Goal: Transaction & Acquisition: Purchase product/service

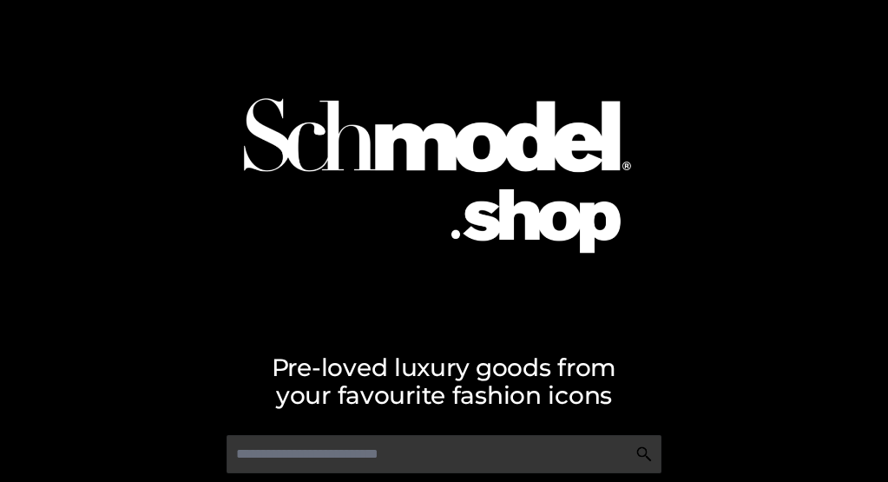
scroll to position [67, 0]
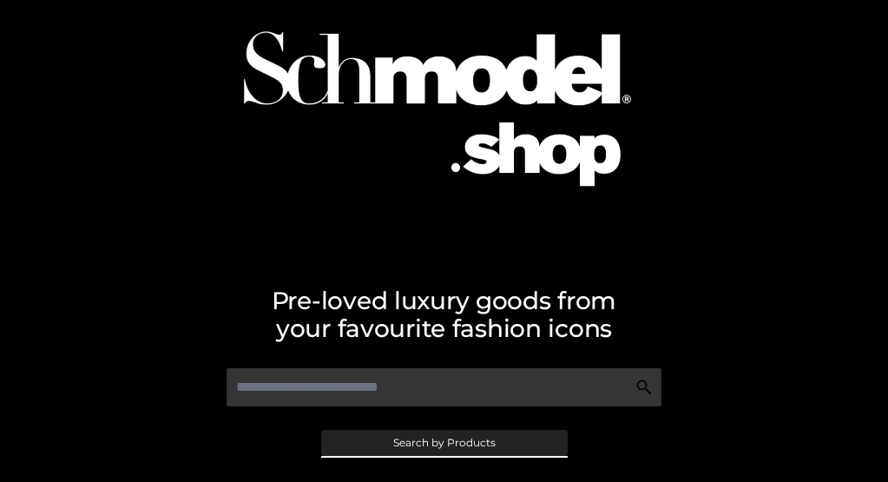
click at [443, 448] on span "Search by Products" at bounding box center [444, 442] width 102 height 10
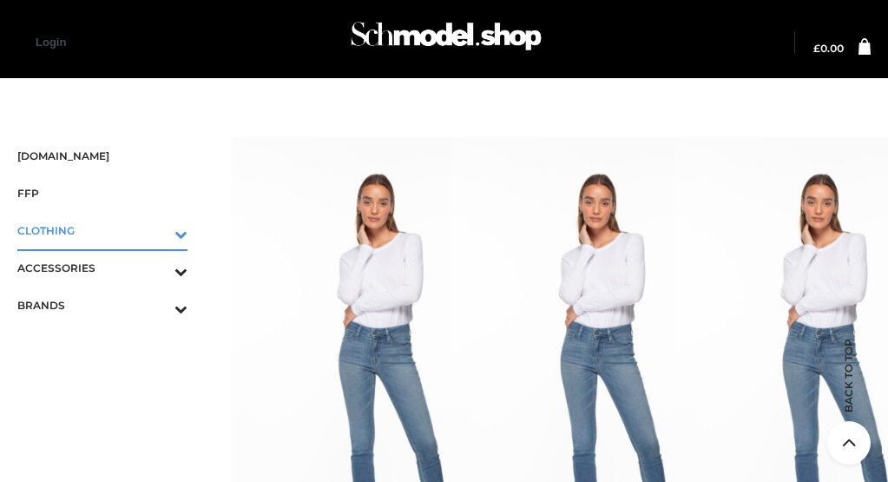
click at [159, 224] on icon "Toggle Submenu" at bounding box center [90, 234] width 194 height 20
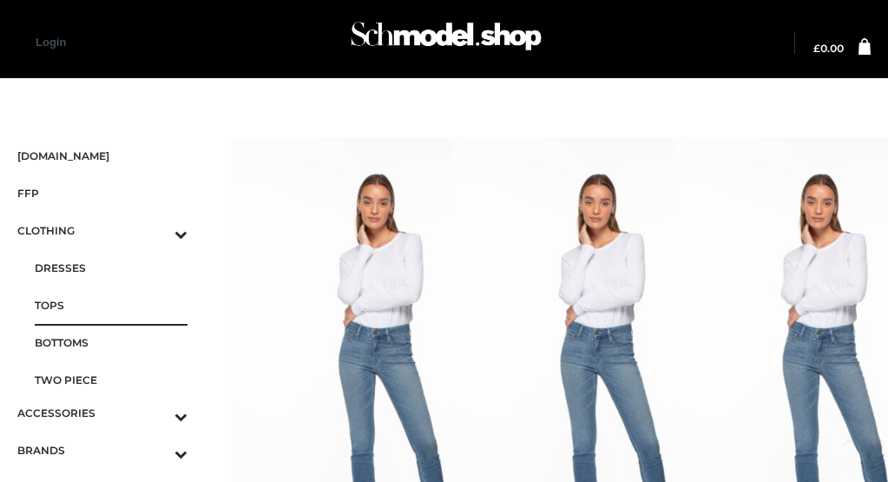
click at [114, 295] on span "TOPS" at bounding box center [111, 305] width 153 height 20
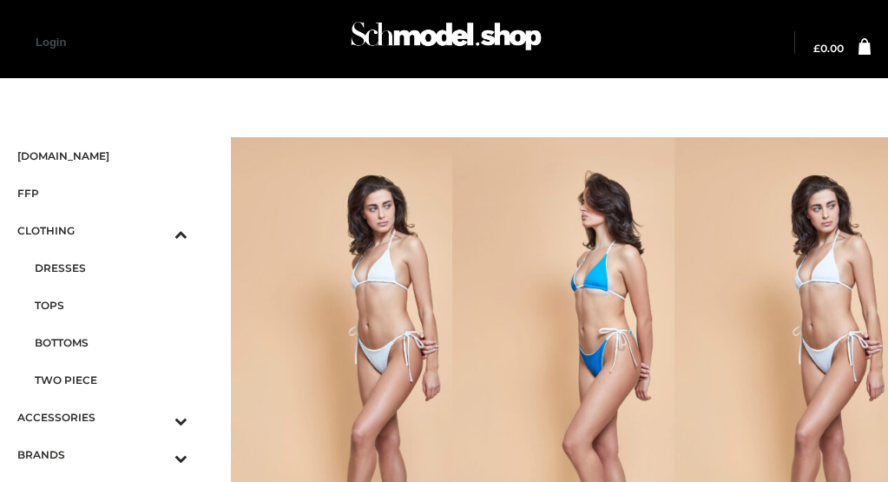
click at [549, 240] on img at bounding box center [605, 367] width 307 height 460
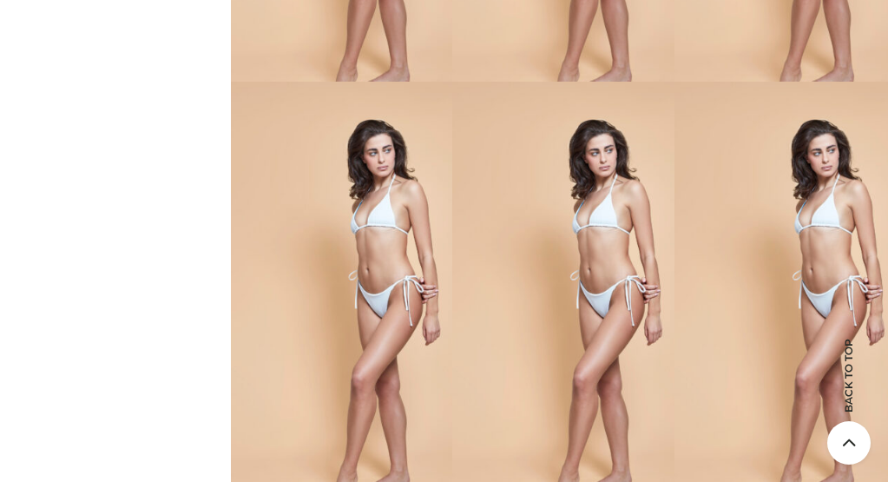
scroll to position [0, 0]
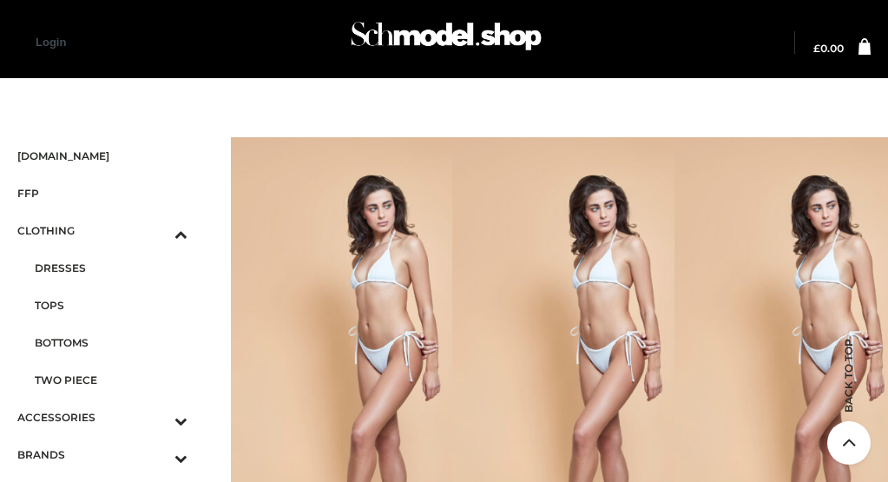
click at [0, 0] on span "BAGS" at bounding box center [0, 0] width 0 height 0
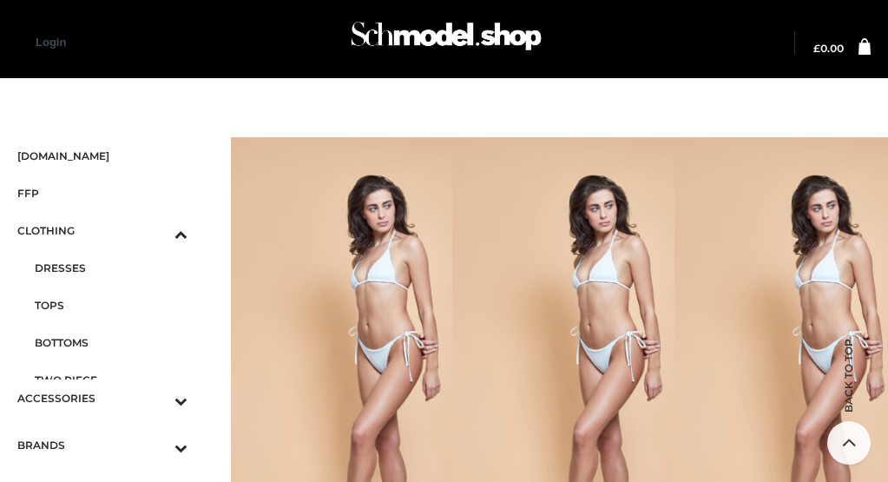
scroll to position [15, 0]
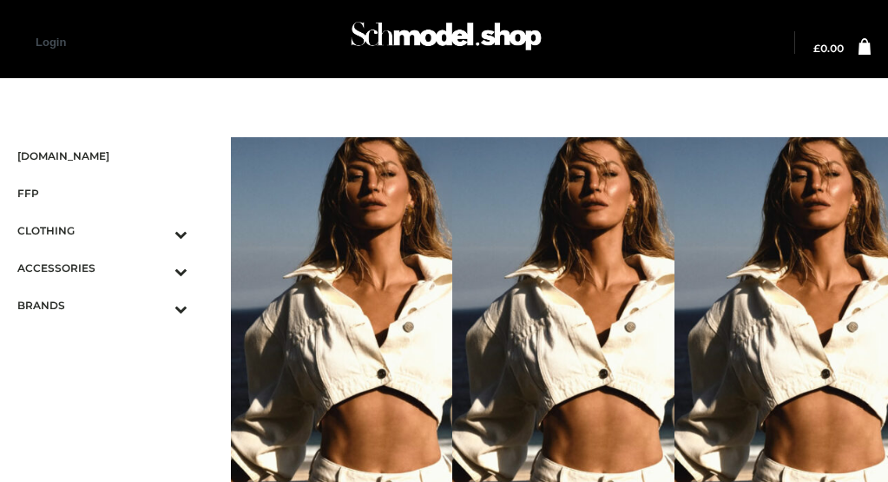
scroll to position [56, 0]
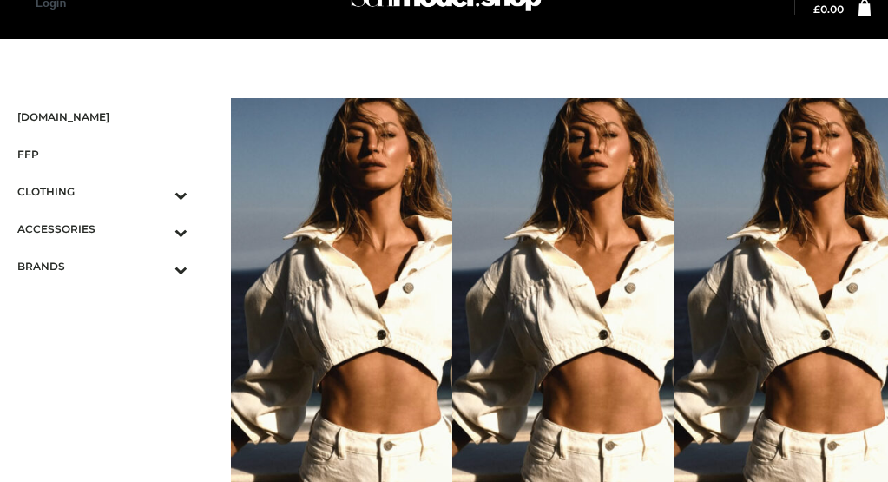
click at [769, 240] on img at bounding box center [827, 328] width 307 height 460
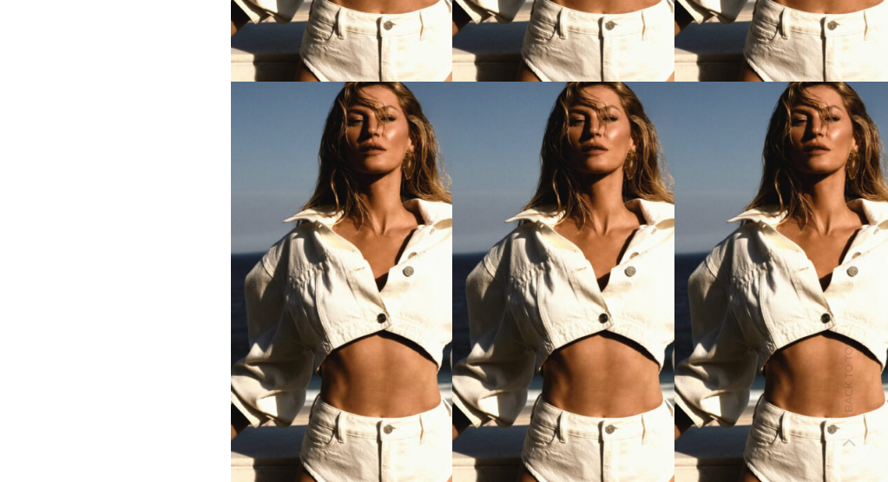
click at [329, 240] on img at bounding box center [384, 312] width 307 height 460
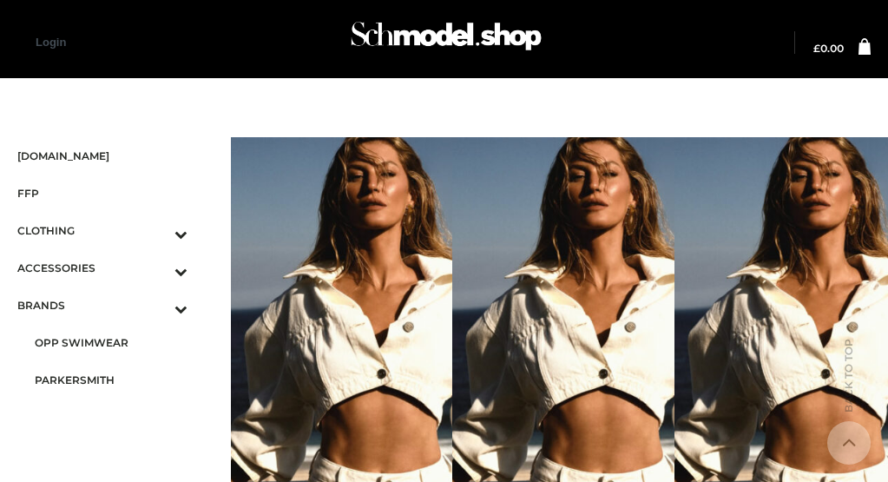
click at [114, 370] on span "PARKERSMITH" at bounding box center [111, 380] width 153 height 20
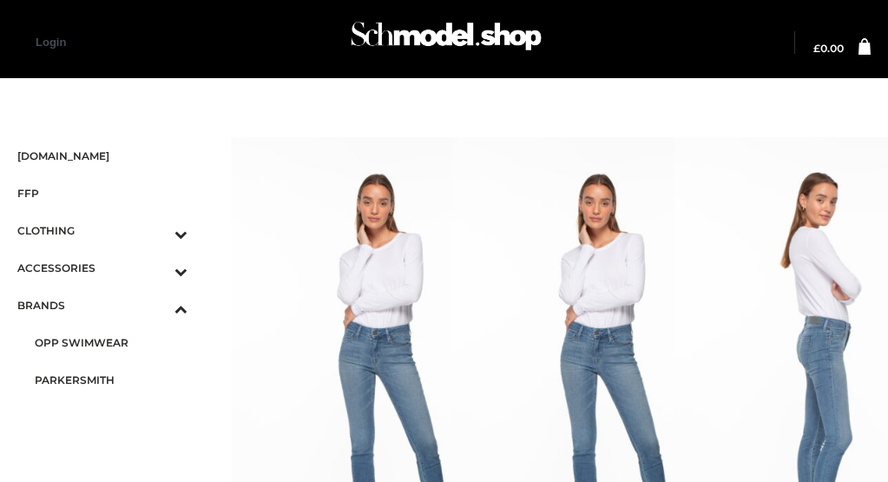
click at [769, 240] on img at bounding box center [827, 367] width 307 height 460
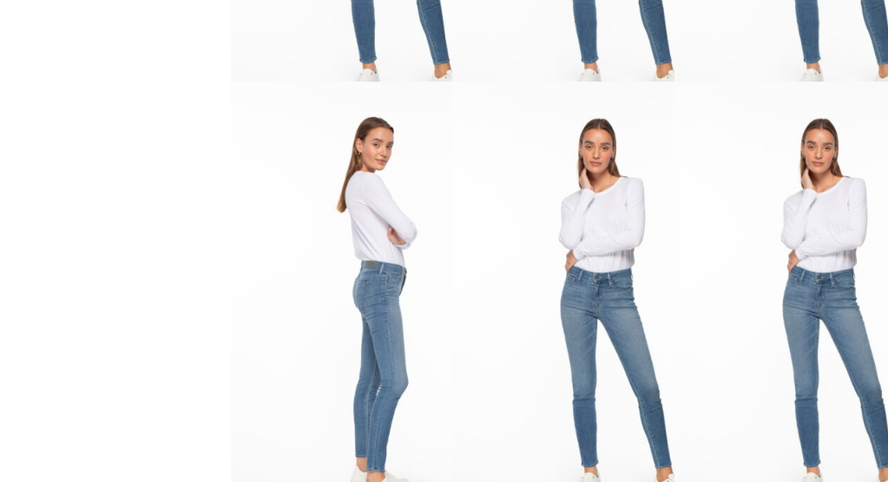
click at [329, 240] on img at bounding box center [384, 312] width 307 height 460
